Goal: Navigation & Orientation: Find specific page/section

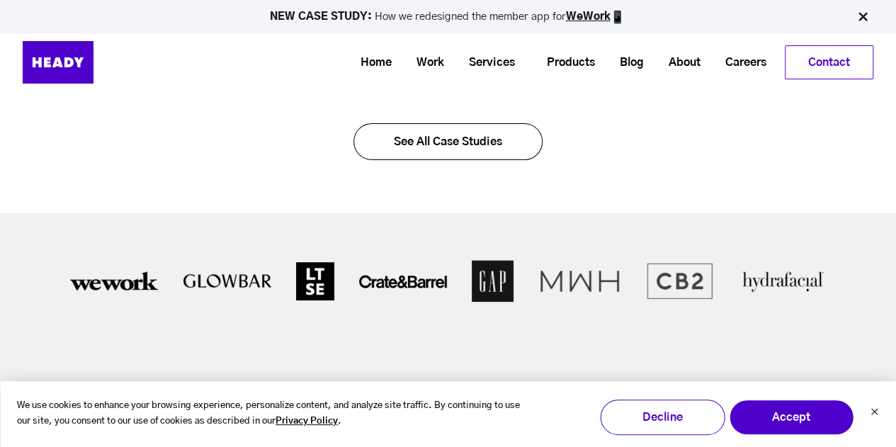
scroll to position [3045, 0]
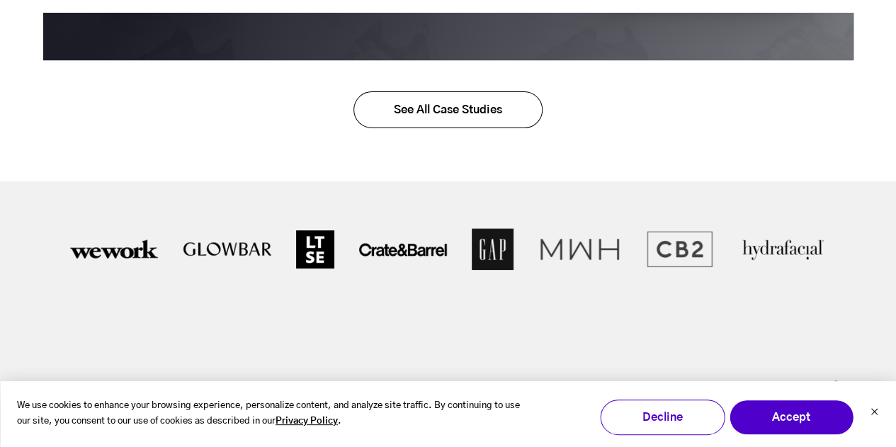
click at [410, 110] on link "See All Case Studies" at bounding box center [448, 109] width 189 height 37
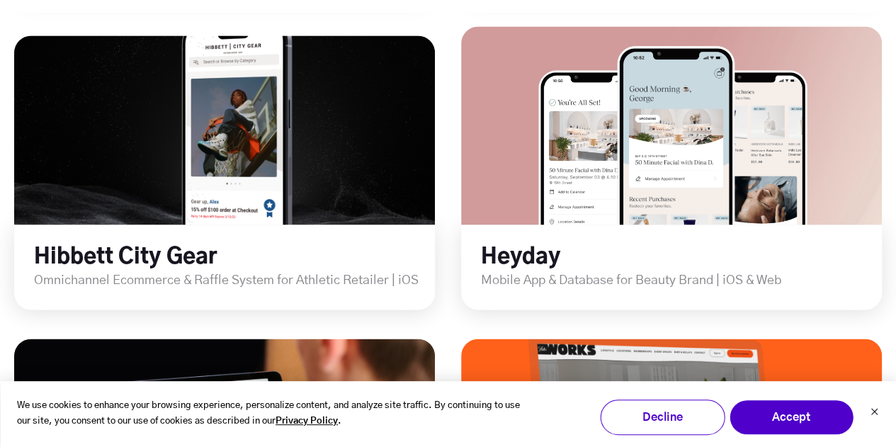
scroll to position [1075, 0]
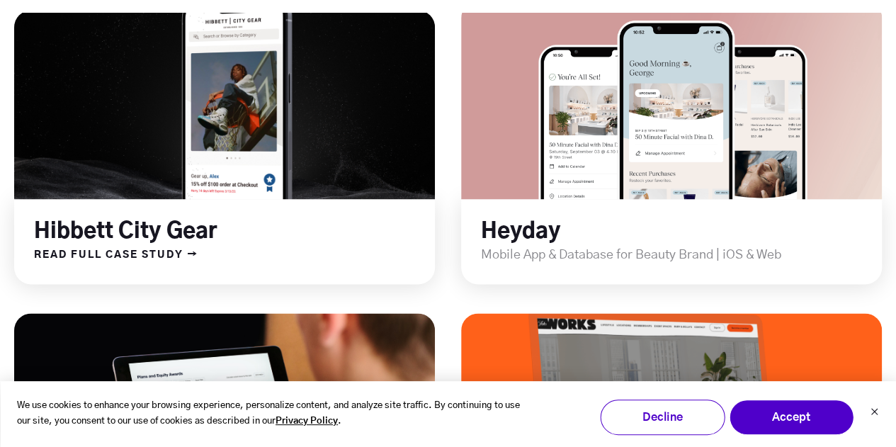
click at [74, 227] on link "Hibbett City Gear" at bounding box center [125, 231] width 183 height 21
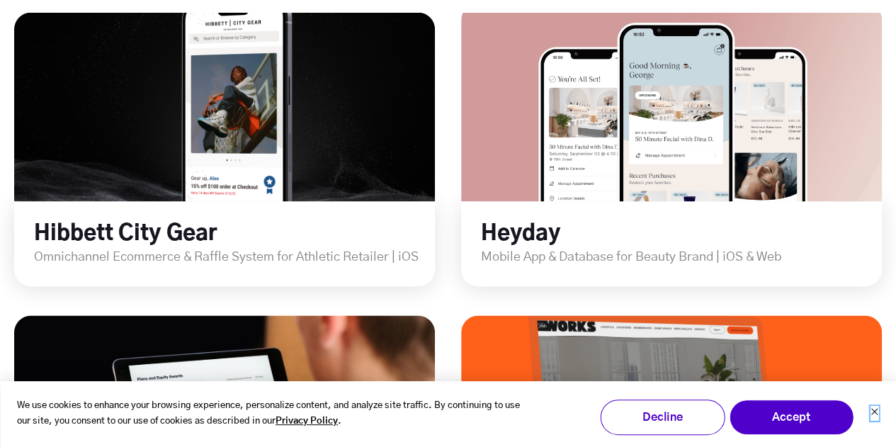
click at [874, 412] on icon "Dismiss cookie banner" at bounding box center [874, 412] width 6 height 6
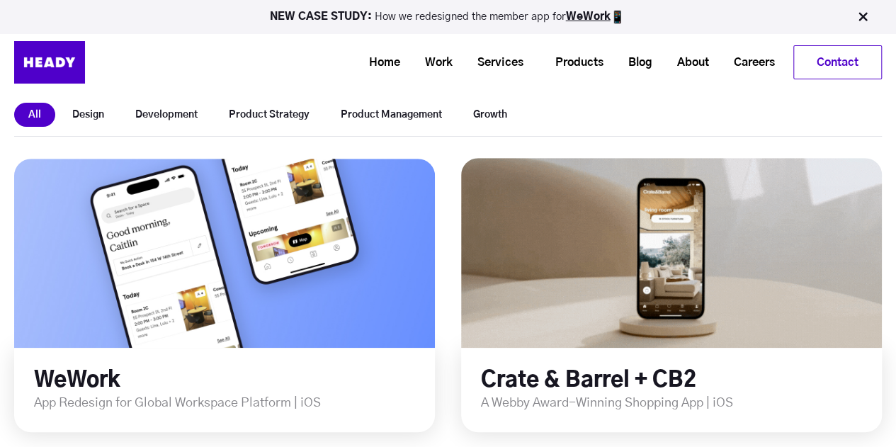
scroll to position [9, 0]
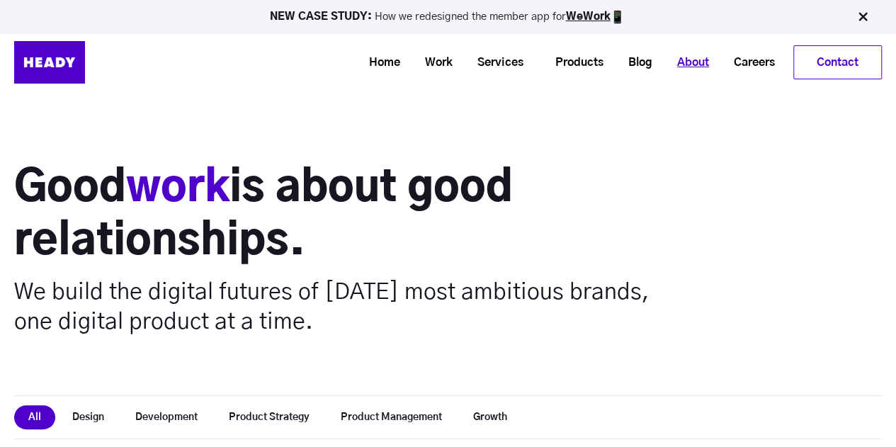
click at [695, 62] on link "About" at bounding box center [688, 63] width 57 height 26
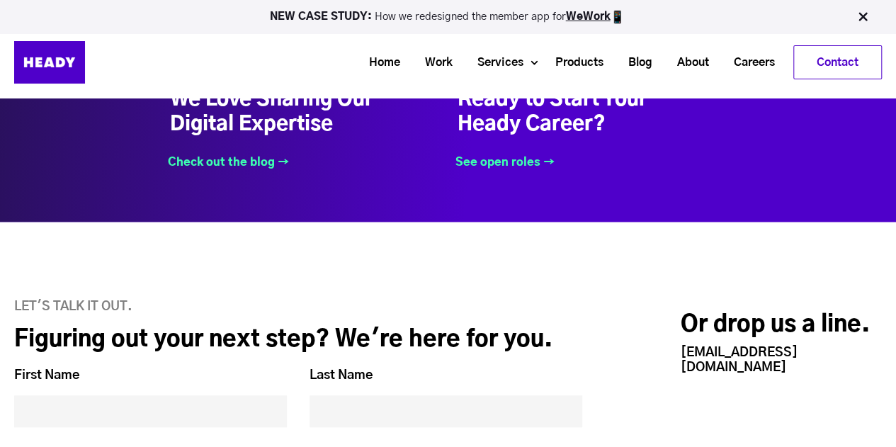
scroll to position [5684, 0]
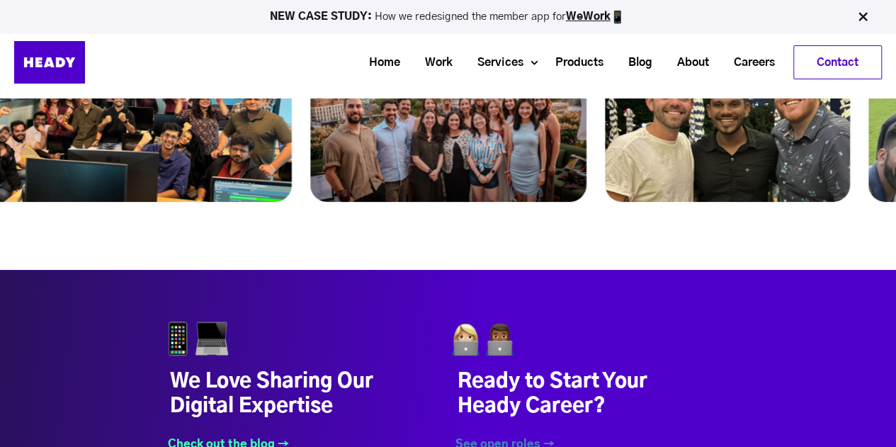
click at [510, 437] on link "See open roles →" at bounding box center [502, 444] width 106 height 14
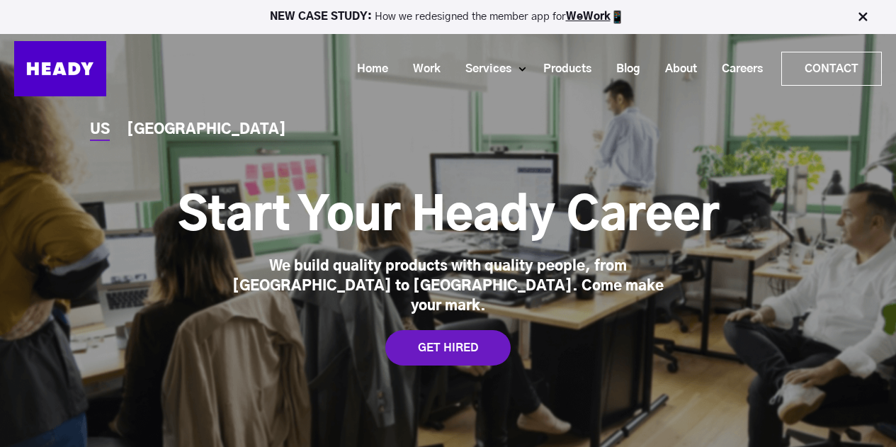
scroll to position [392, 0]
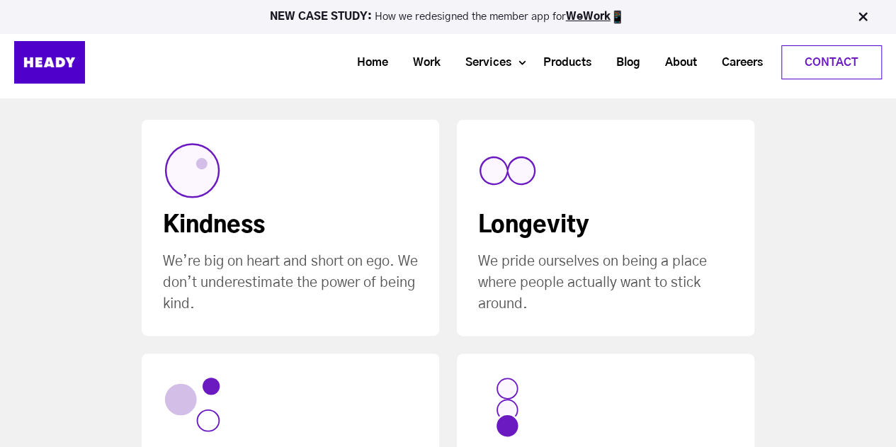
scroll to position [708, 0]
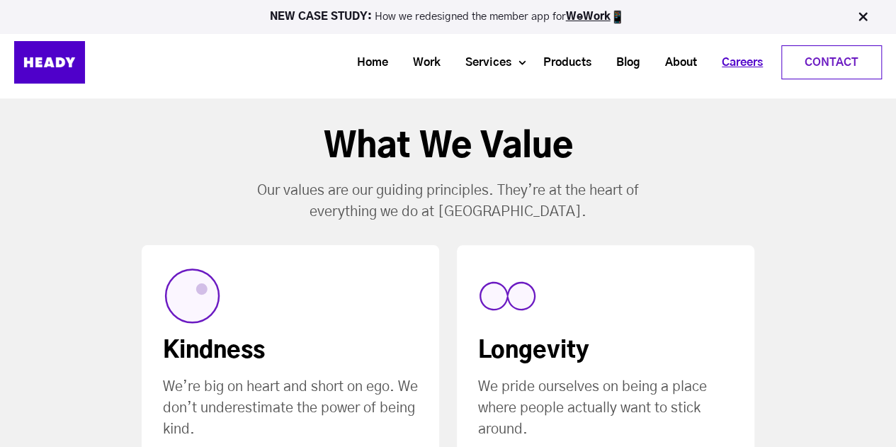
click at [765, 60] on link "Careers" at bounding box center [737, 63] width 66 height 26
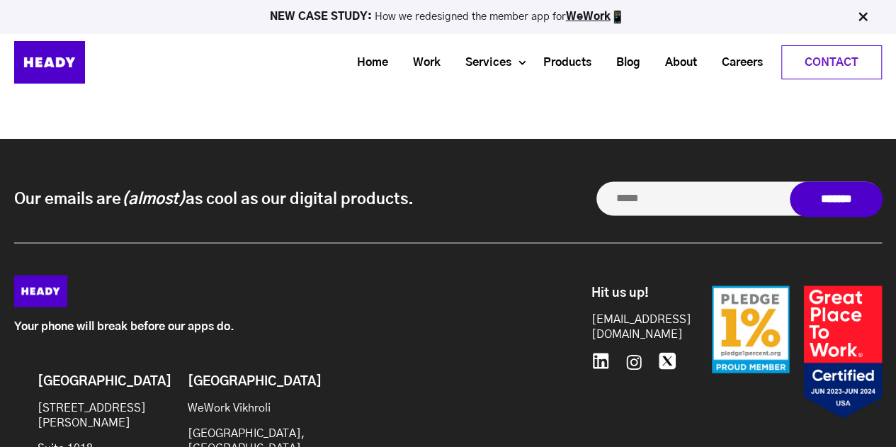
scroll to position [5432, 0]
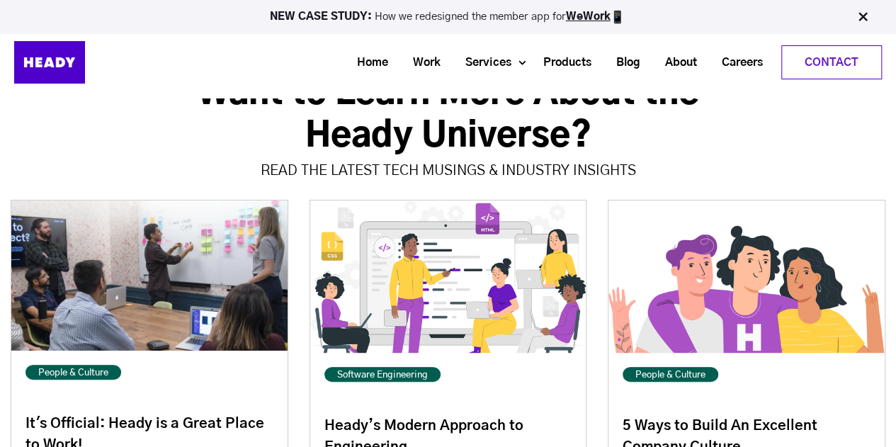
drag, startPoint x: 904, startPoint y: 26, endPoint x: 825, endPoint y: 356, distance: 339.4
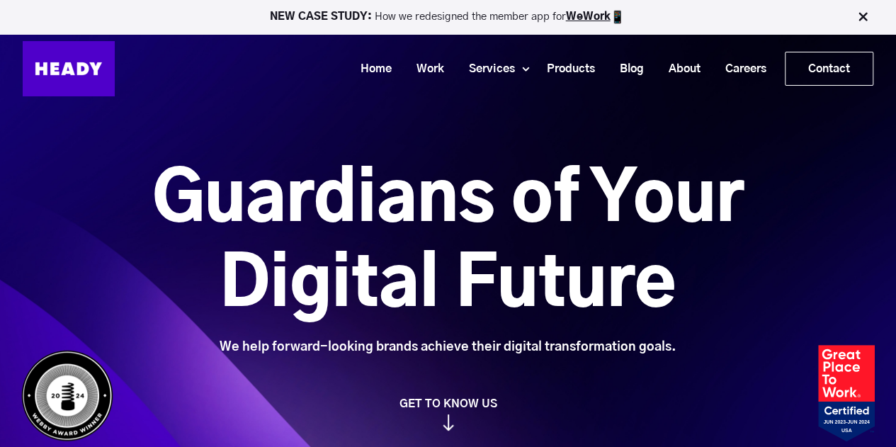
click at [733, 72] on link "Careers" at bounding box center [741, 69] width 66 height 26
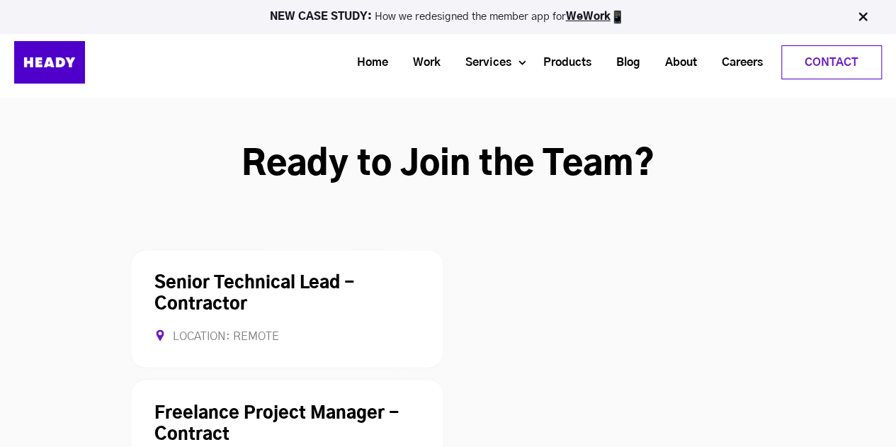
scroll to position [3666, 0]
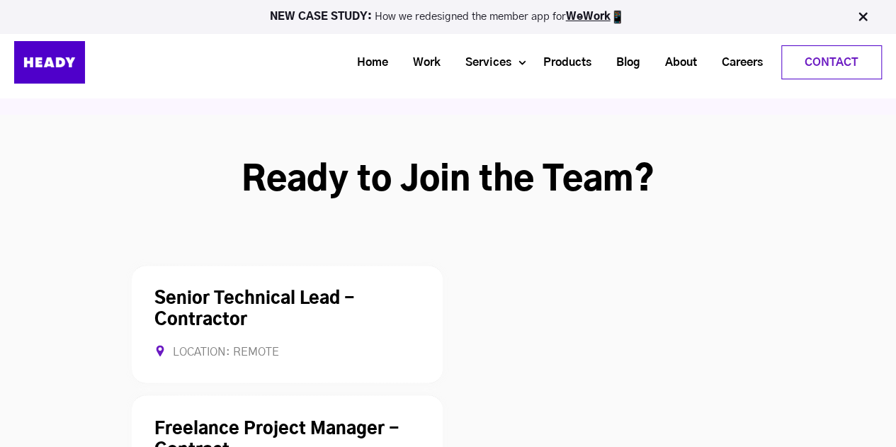
click at [823, 63] on link "Contact" at bounding box center [831, 62] width 99 height 33
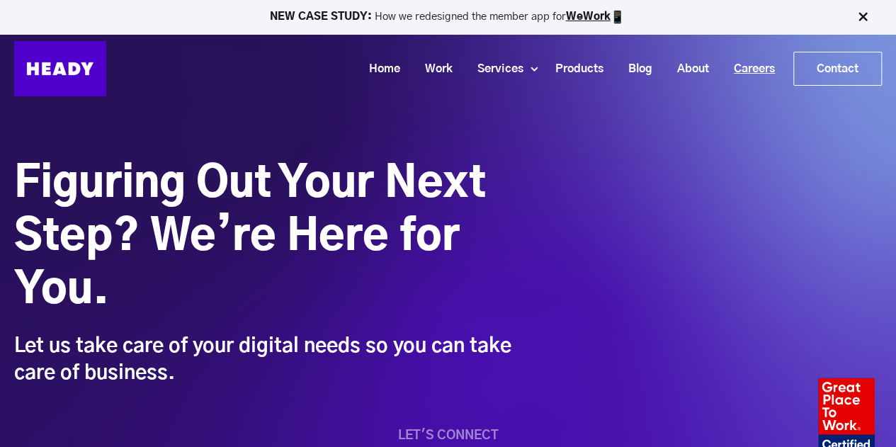
click at [765, 64] on link "Careers" at bounding box center [749, 69] width 66 height 26
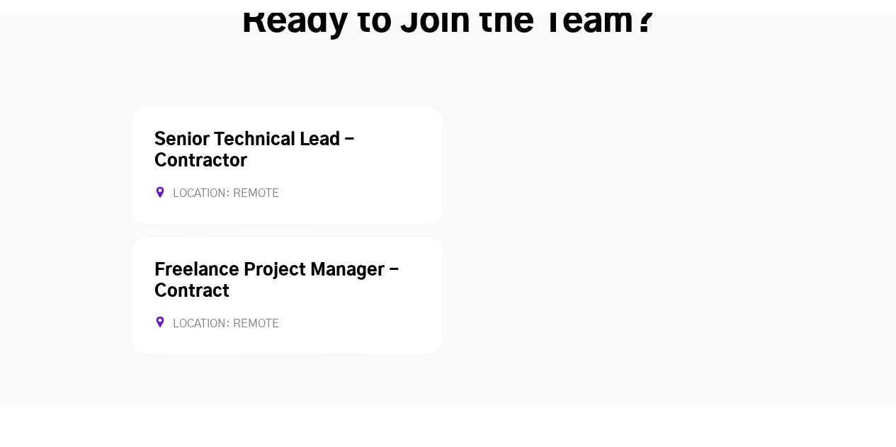
scroll to position [3847, 0]
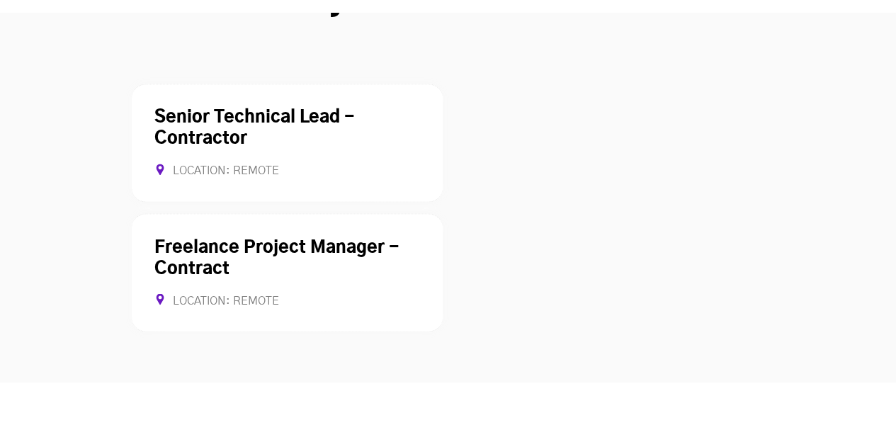
click at [203, 239] on link "Freelance Project Manager - Contract" at bounding box center [276, 258] width 245 height 38
